Goal: Check status: Check status

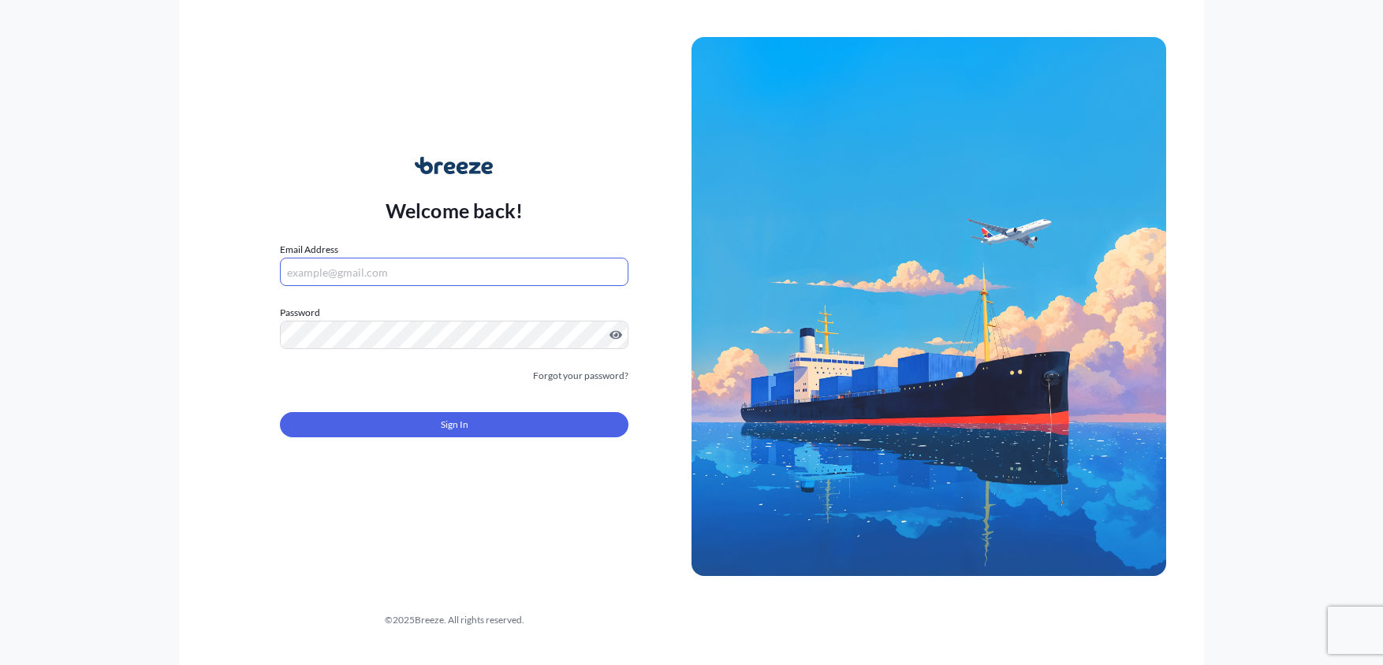
type input "[PERSON_NAME][EMAIL_ADDRESS][DOMAIN_NAME]"
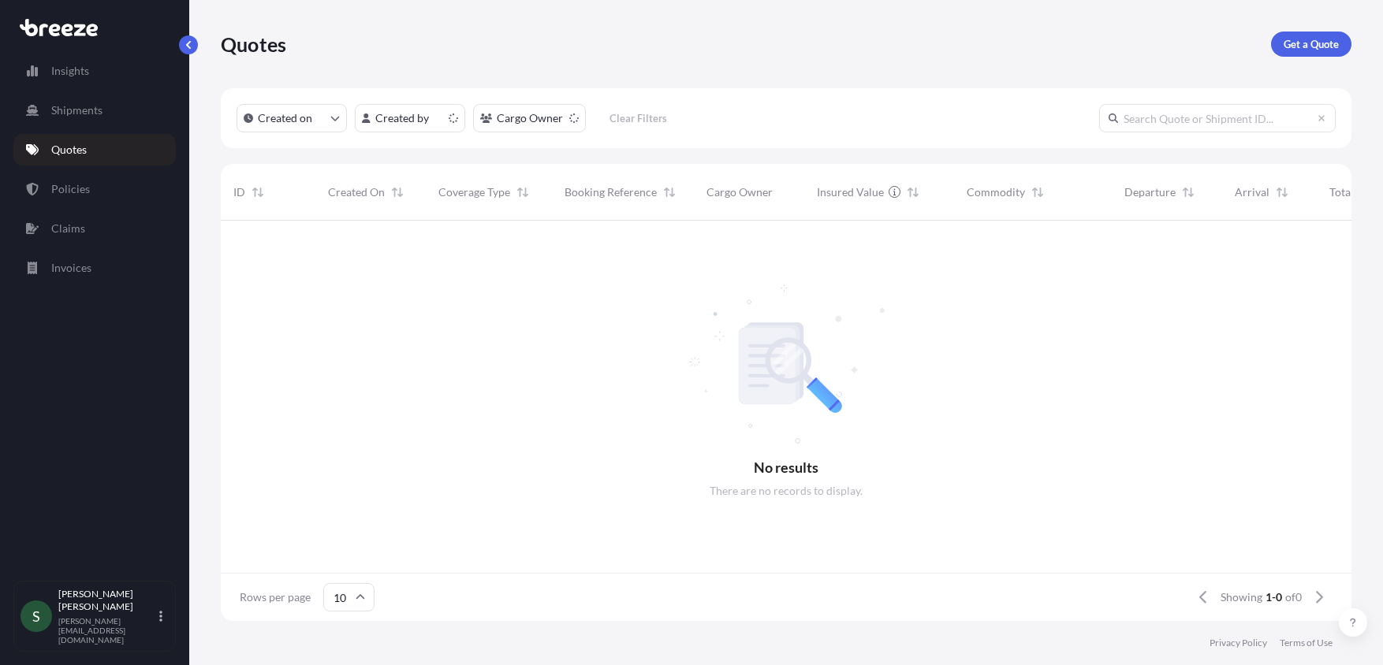
scroll to position [13, 13]
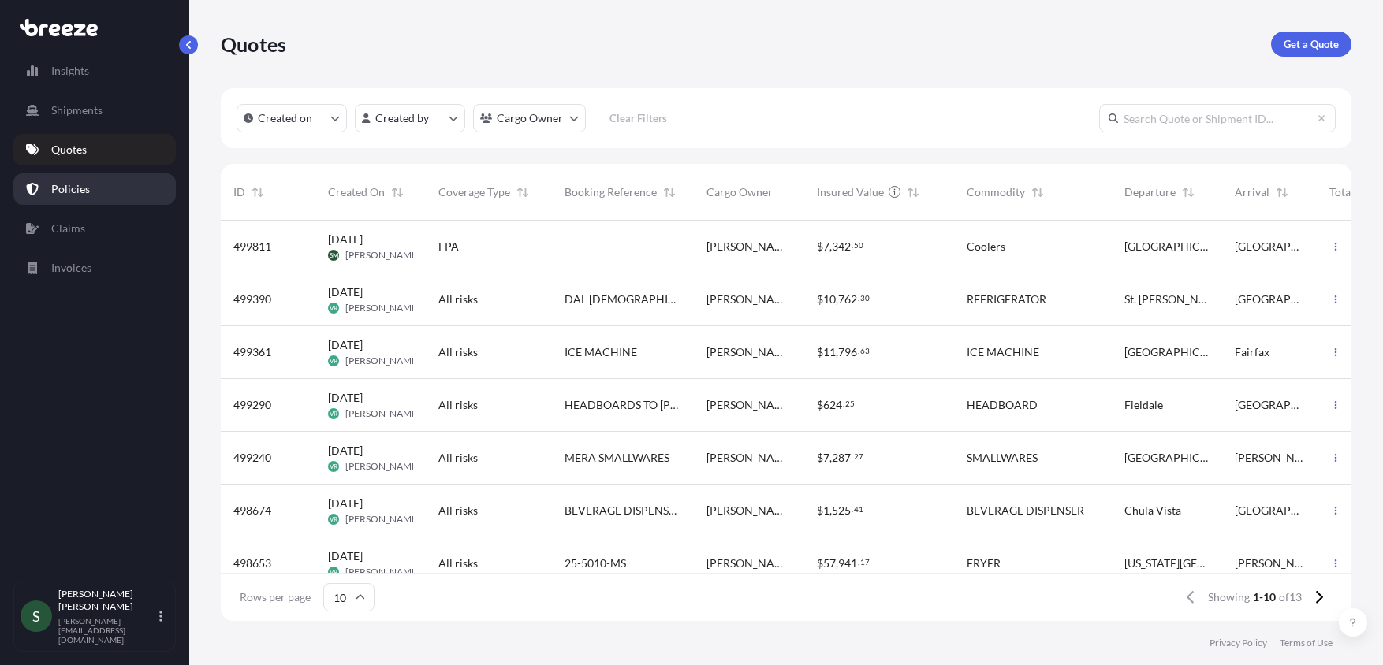
click at [84, 198] on link "Policies" at bounding box center [94, 189] width 162 height 32
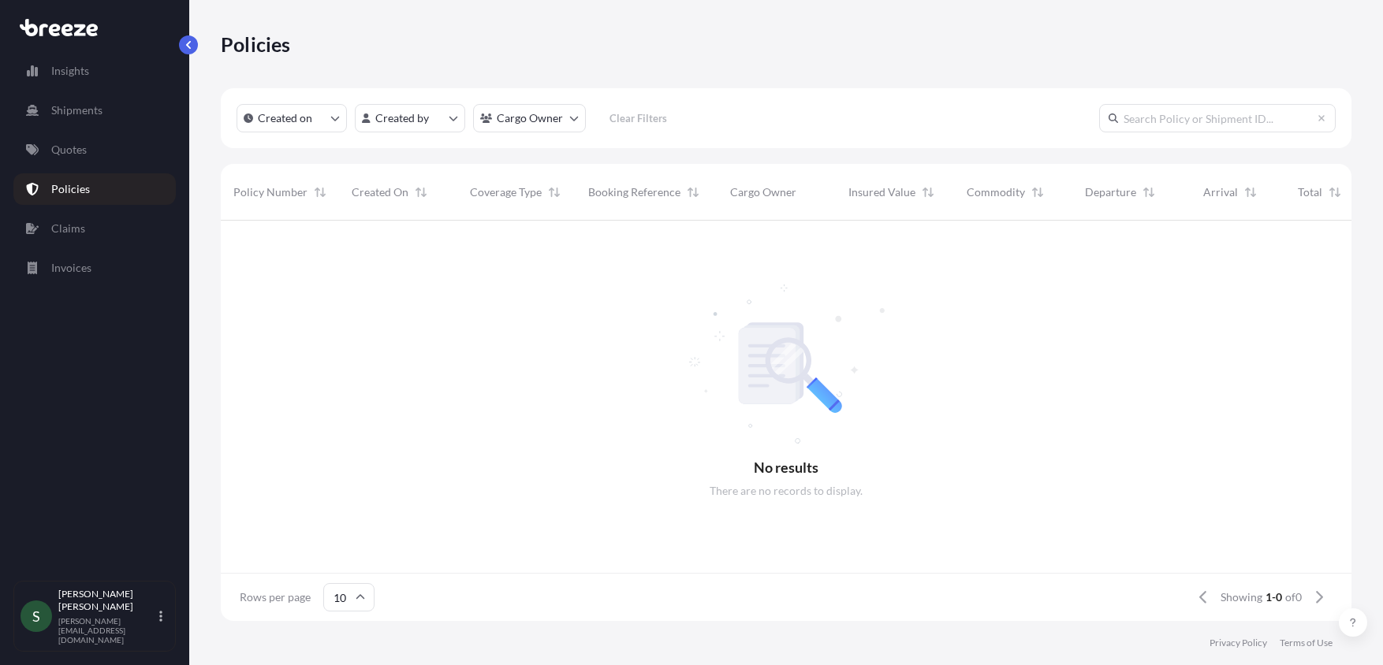
scroll to position [13, 13]
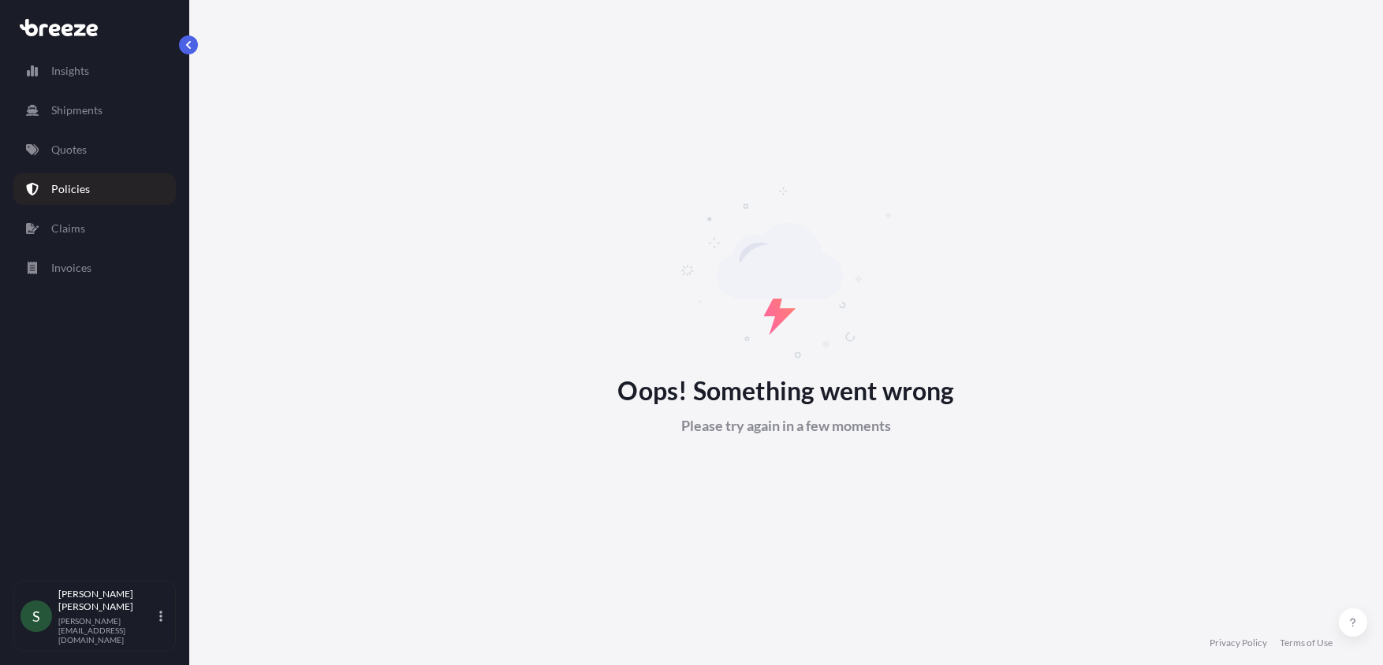
click at [91, 205] on div "Insights Shipments Quotes Policies Claims Invoices" at bounding box center [94, 311] width 162 height 540
click at [95, 158] on link "Quotes" at bounding box center [94, 150] width 162 height 32
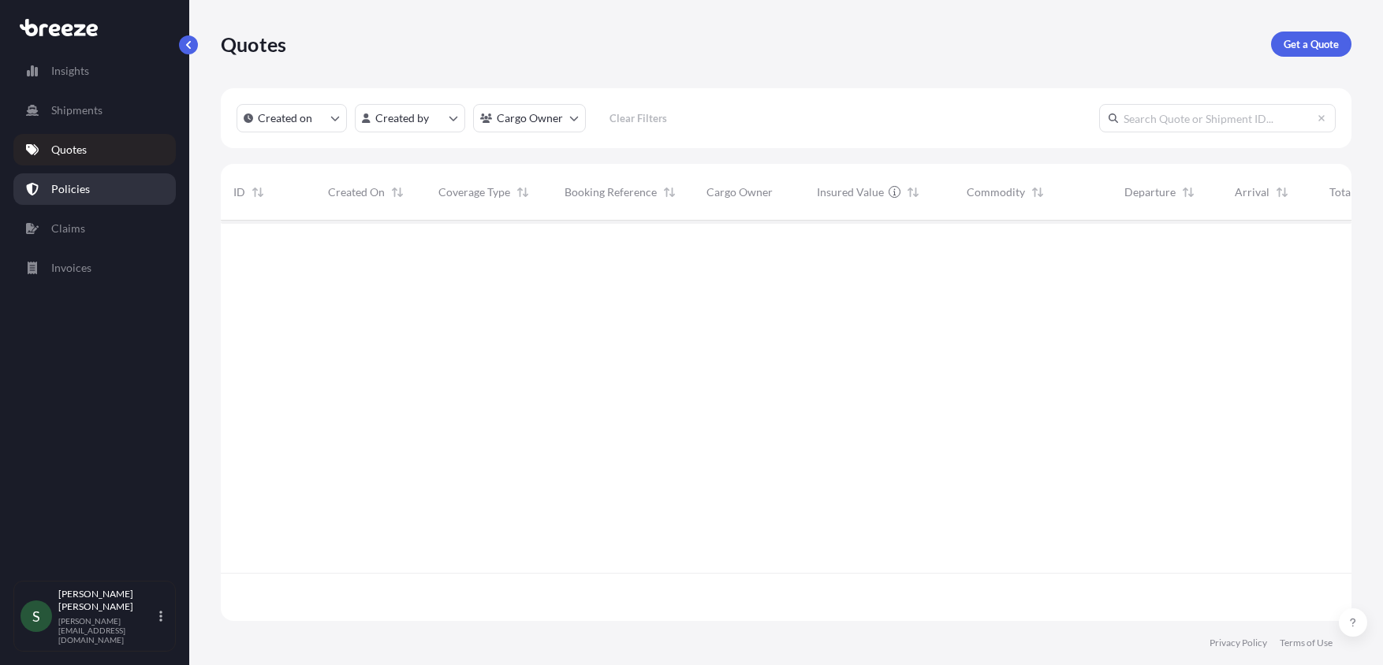
scroll to position [397, 1119]
click at [73, 199] on link "Policies" at bounding box center [94, 189] width 162 height 32
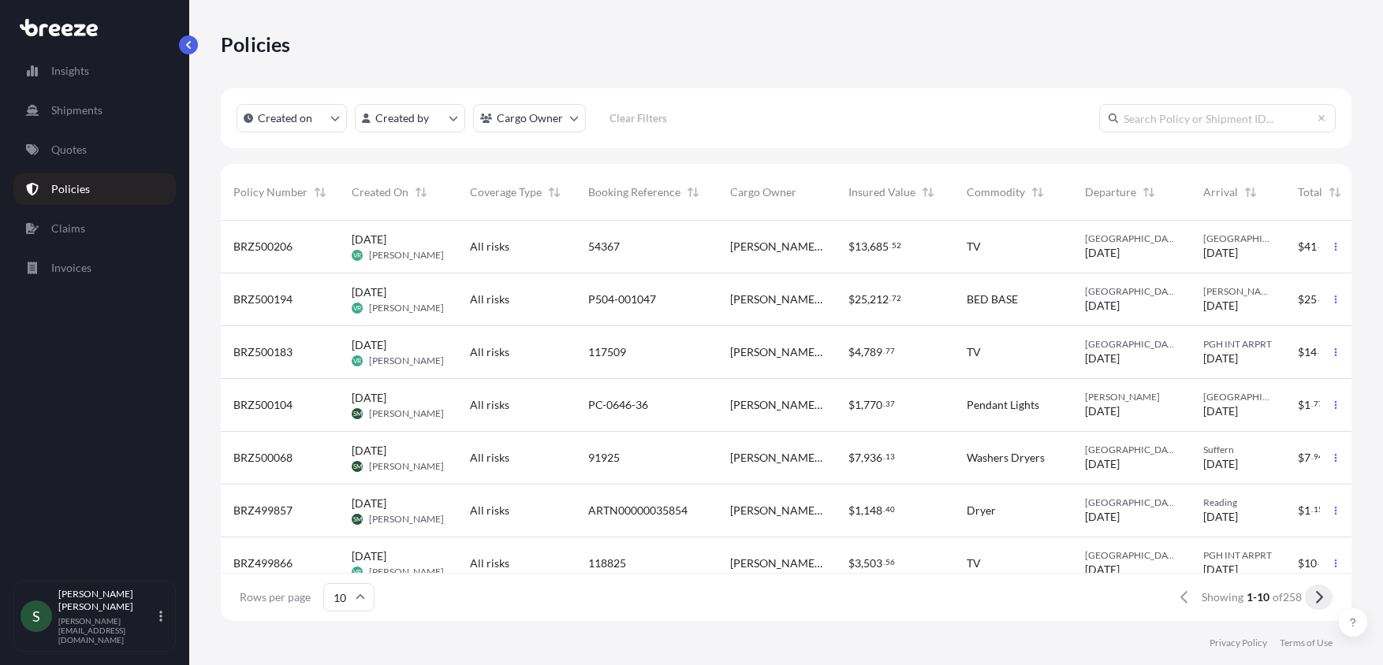
click at [1324, 599] on button at bounding box center [1319, 597] width 28 height 25
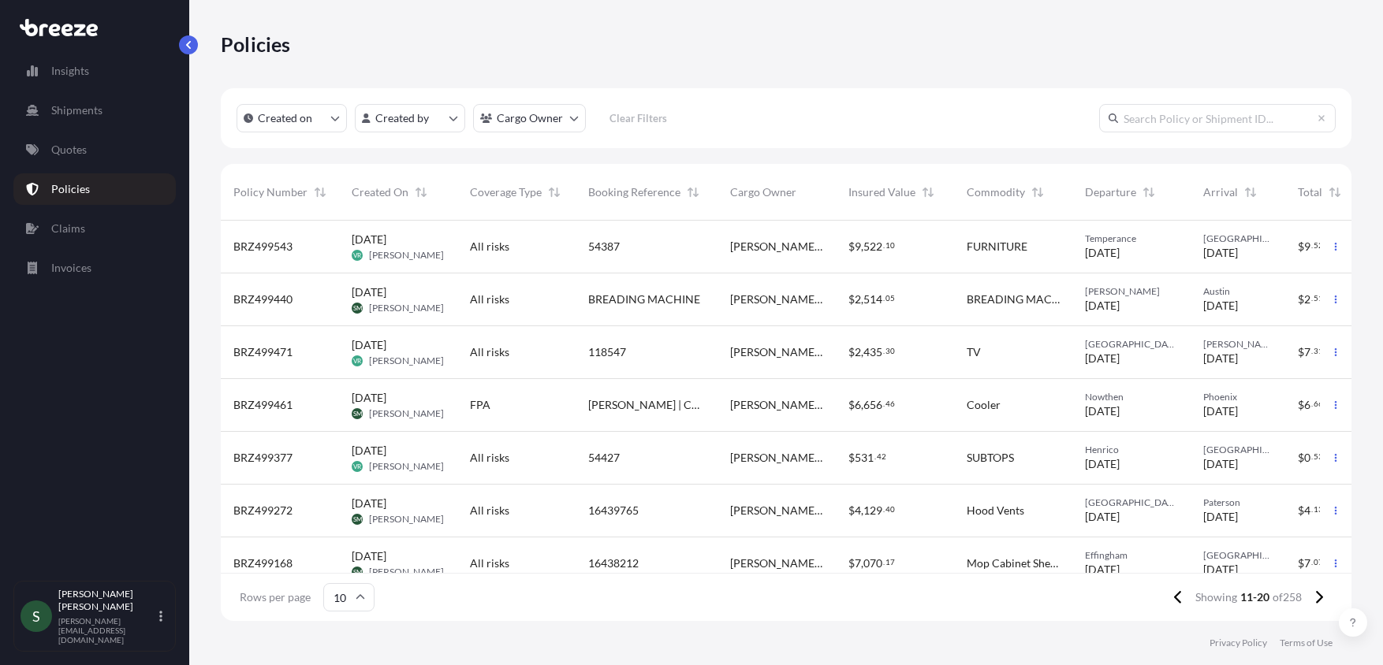
click at [837, 405] on div "$ 6 , 656 . 46" at bounding box center [895, 405] width 118 height 53
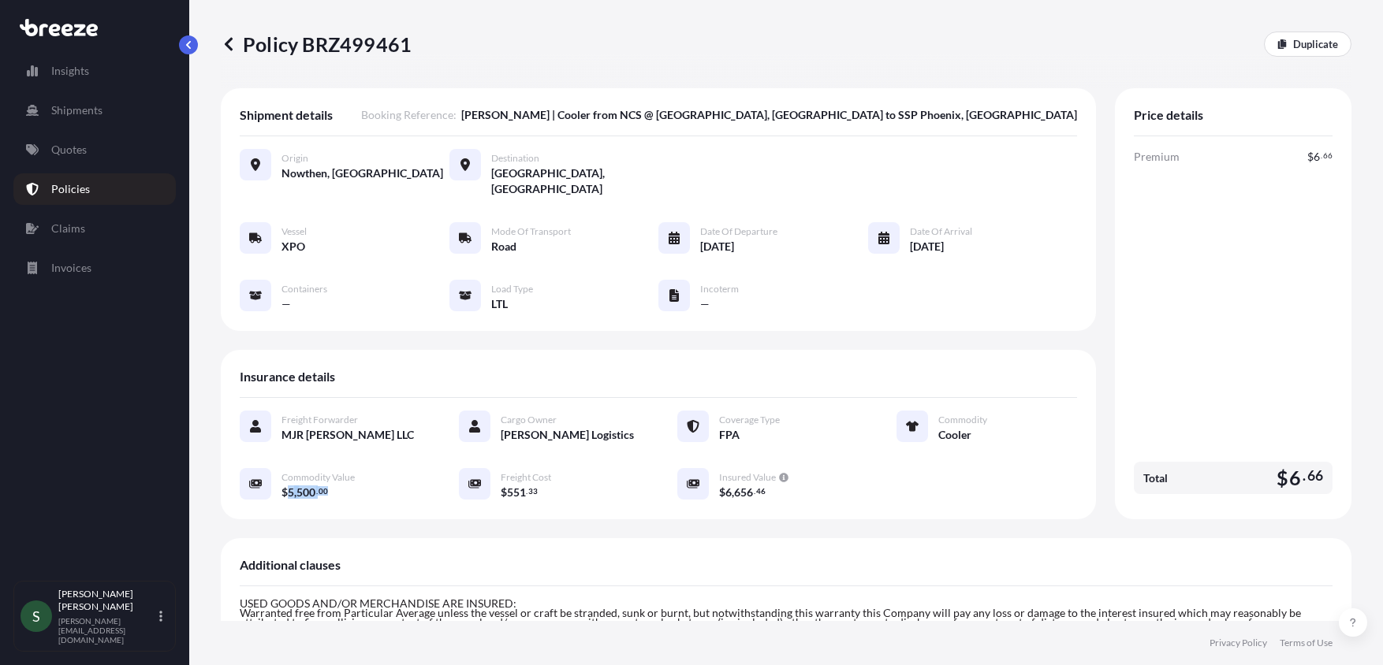
drag, startPoint x: 287, startPoint y: 477, endPoint x: 329, endPoint y: 491, distance: 44.1
click at [329, 491] on div "Freight Forwarder MJR [PERSON_NAME] LLC Cargo Owner [PERSON_NAME] Logistics Cov…" at bounding box center [658, 464] width 837 height 132
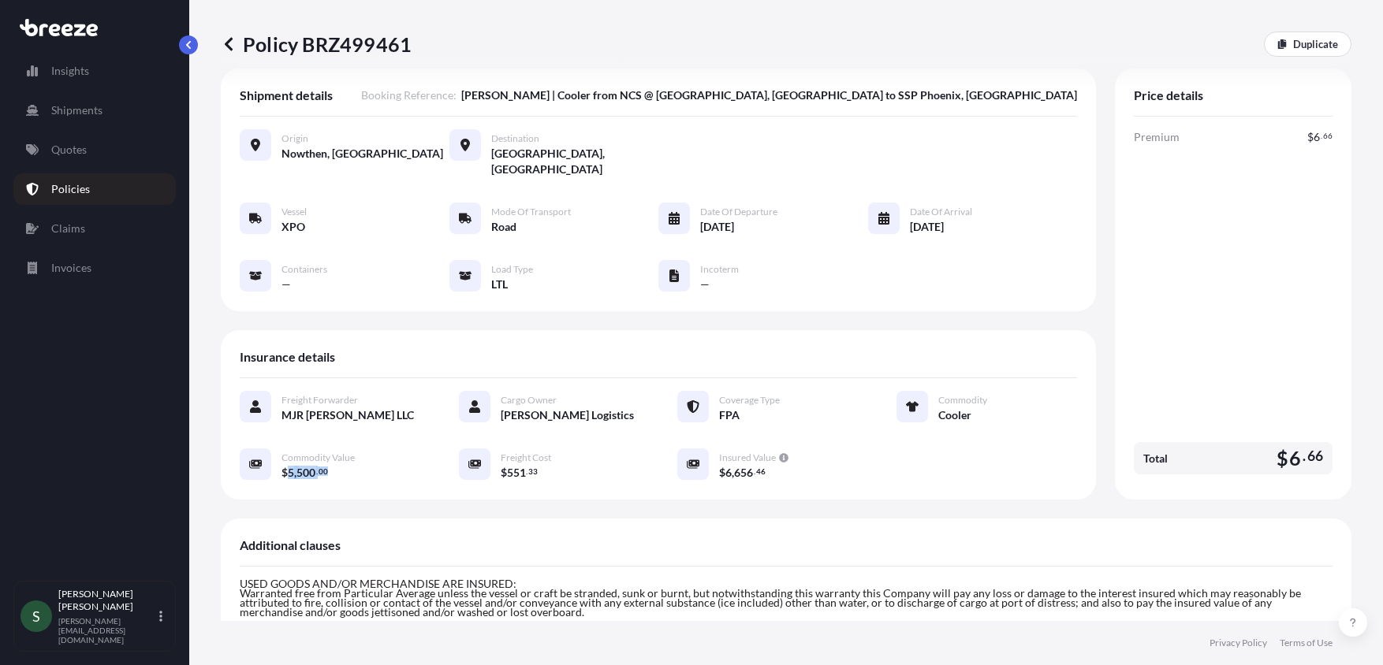
scroll to position [161, 0]
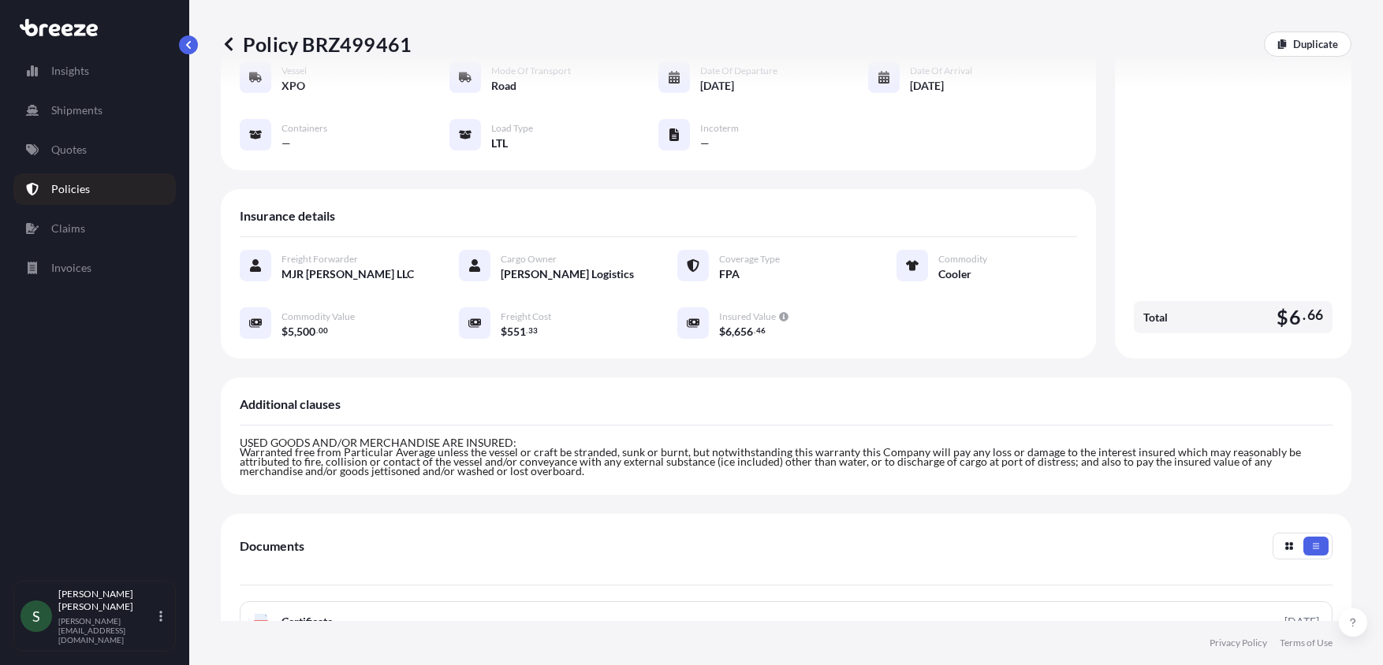
click at [259, 438] on p "USED GOODS AND/OR MERCHANDISE ARE INSURED:" at bounding box center [786, 442] width 1093 height 9
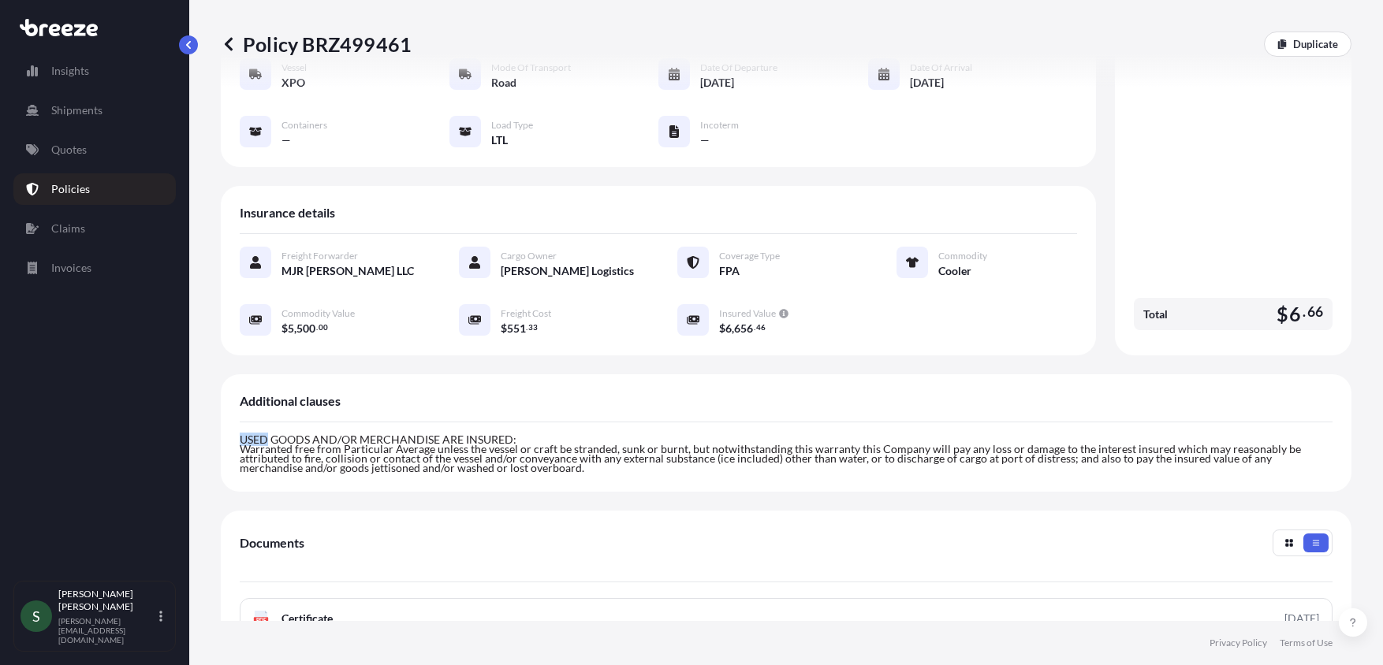
scroll to position [167, 0]
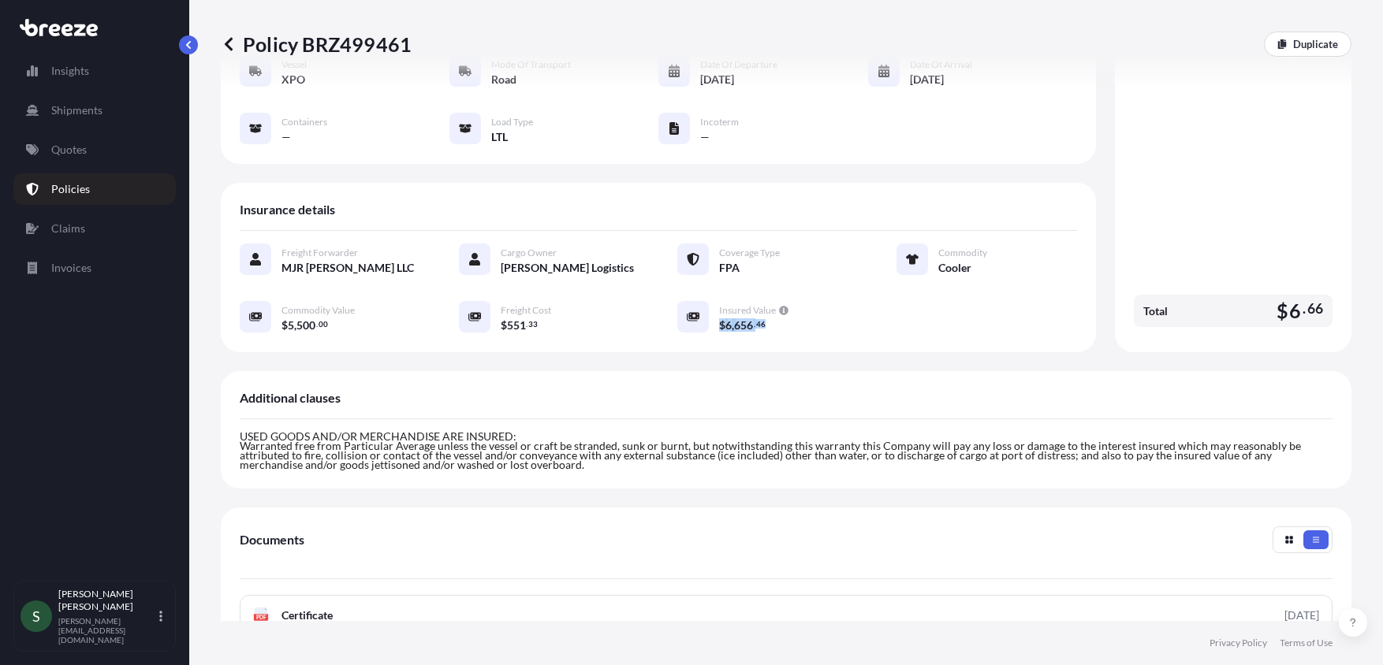
drag, startPoint x: 762, startPoint y: 308, endPoint x: 713, endPoint y: 307, distance: 49.7
click at [719, 317] on div "$ 6 , 656 . 46" at bounding box center [789, 325] width 140 height 17
click at [1276, 301] on span "$" at bounding box center [1282, 311] width 12 height 20
drag, startPoint x: 1267, startPoint y: 296, endPoint x: 1312, endPoint y: 296, distance: 44.9
click at [1312, 296] on div "Total $ 6 . 66" at bounding box center [1233, 311] width 199 height 32
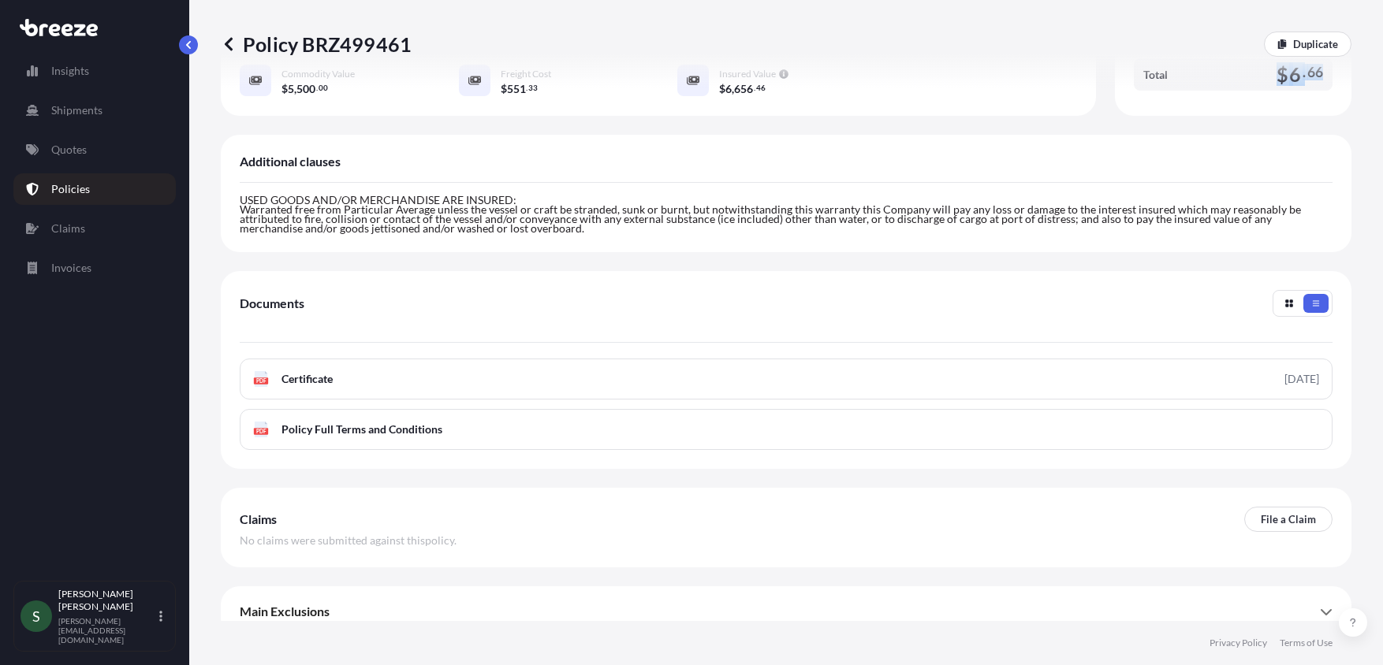
scroll to position [0, 0]
